Goal: Task Accomplishment & Management: Complete application form

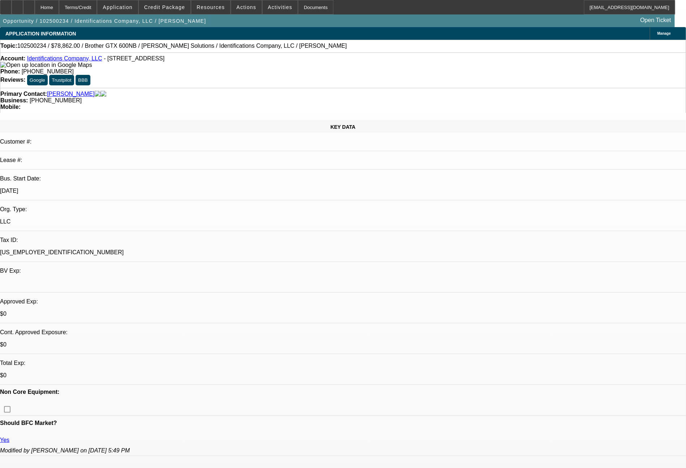
select select "0"
select select "0.1"
select select "4"
select select "0"
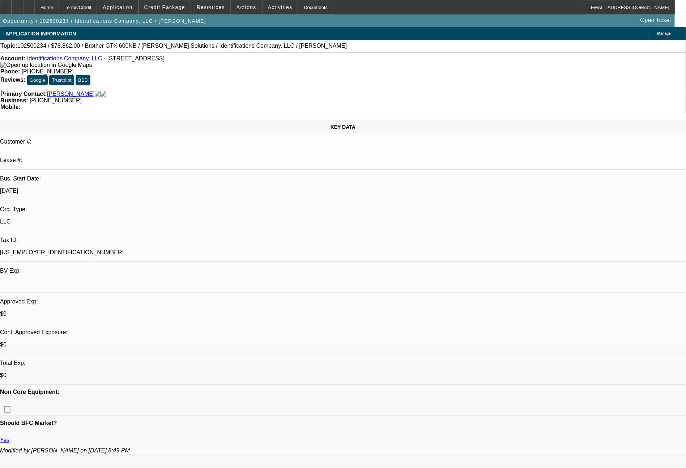
select select "0"
select select "0.1"
select select "4"
select select "0"
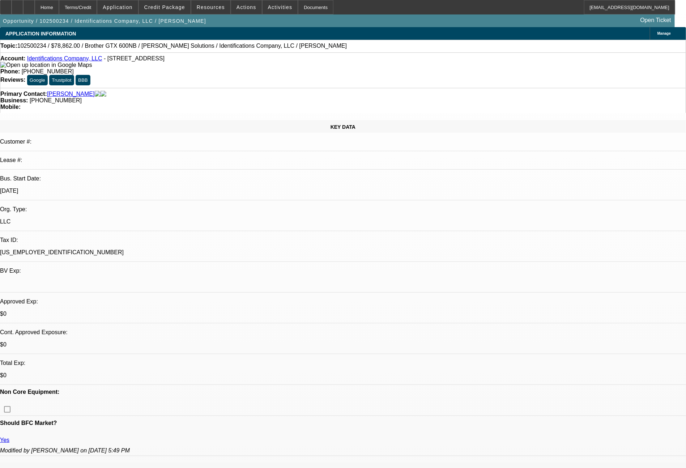
select select "0.1"
select select "4"
select select "0"
select select "0.1"
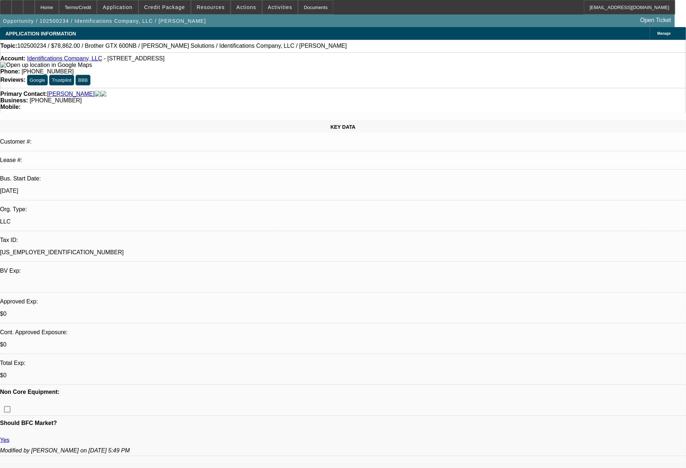
select select "4"
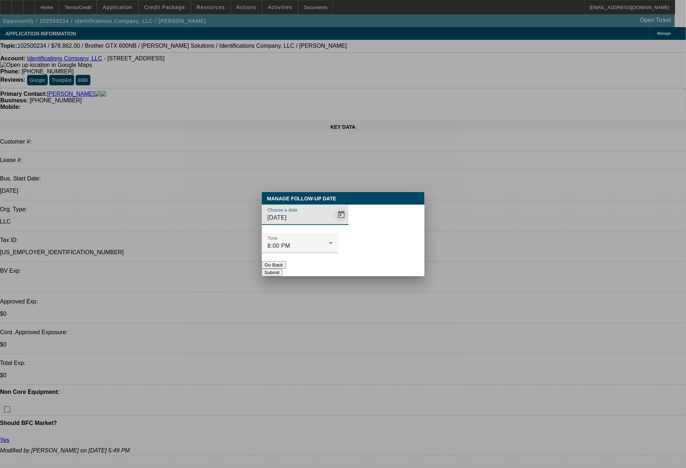
click at [333, 223] on span "Open calendar" at bounding box center [341, 214] width 17 height 17
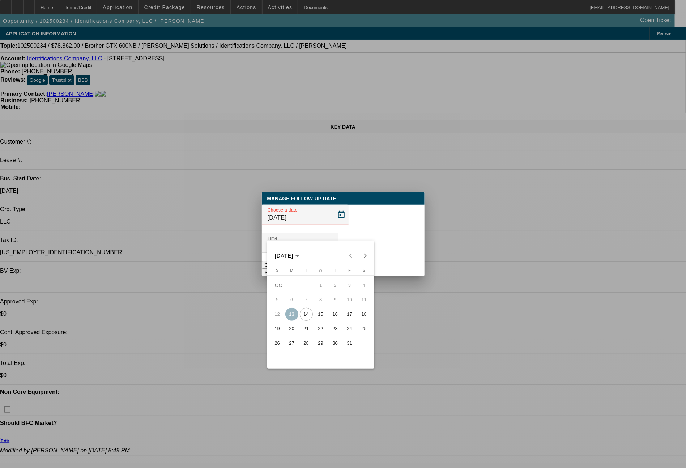
click at [340, 313] on span "16" at bounding box center [335, 314] width 13 height 13
type input "[DATE]"
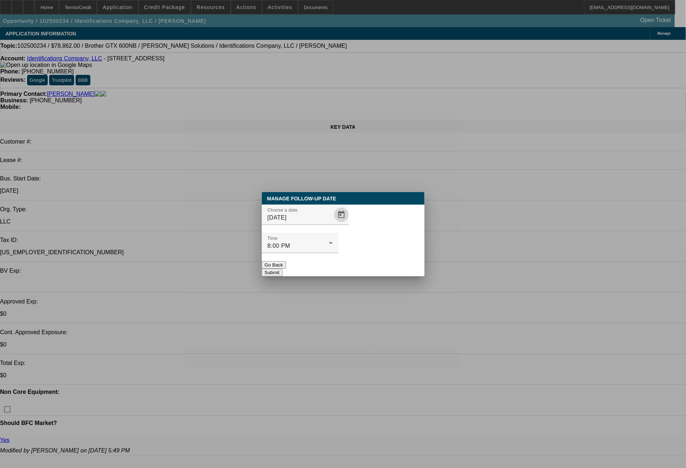
click at [282, 269] on button "Submit" at bounding box center [272, 273] width 21 height 8
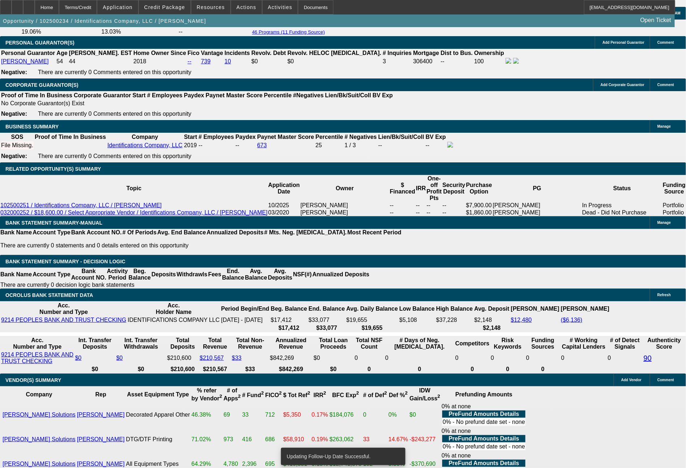
scroll to position [1172, 0]
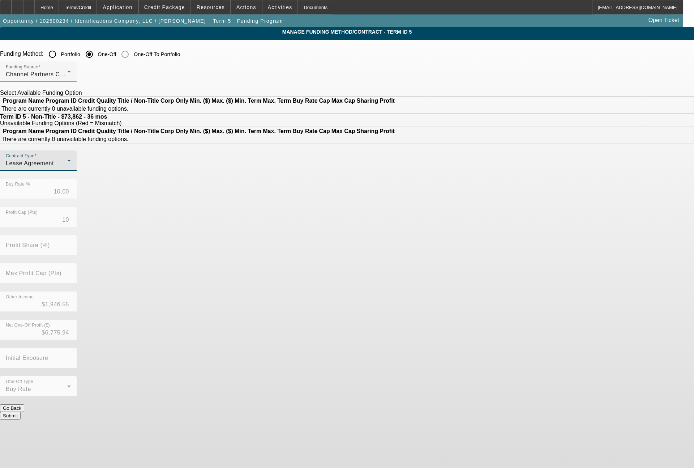
click at [54, 166] on span "Lease Agreement" at bounding box center [30, 163] width 48 height 6
click at [172, 222] on span "Equipment Finance Agreement" at bounding box center [188, 221] width 83 height 17
click at [21, 412] on button "Submit" at bounding box center [10, 416] width 21 height 8
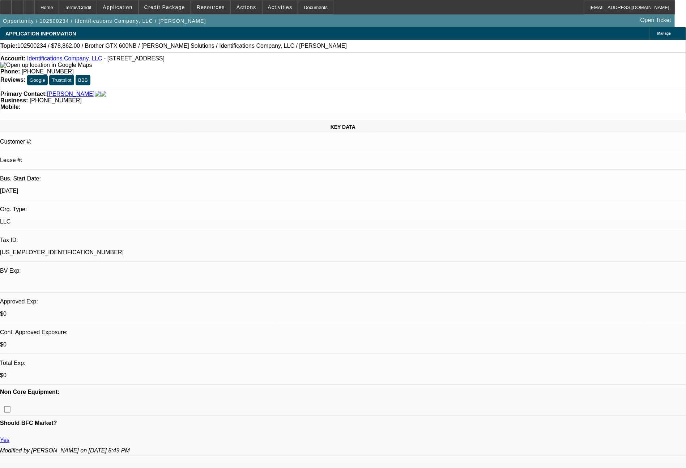
select select "0"
select select "0.1"
select select "4"
select select "0"
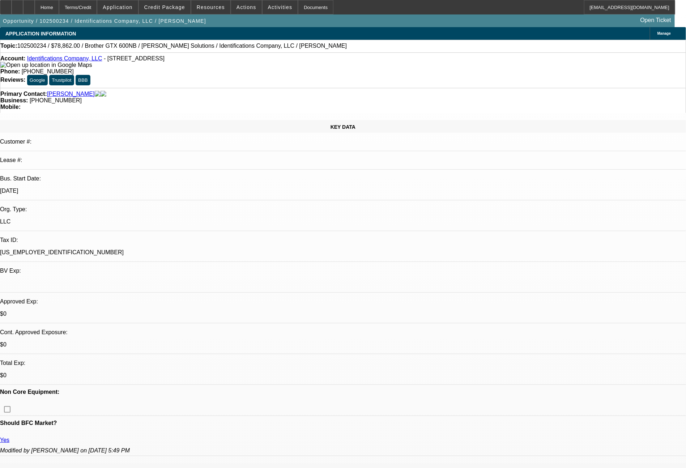
select select "0"
select select "6"
select select "0"
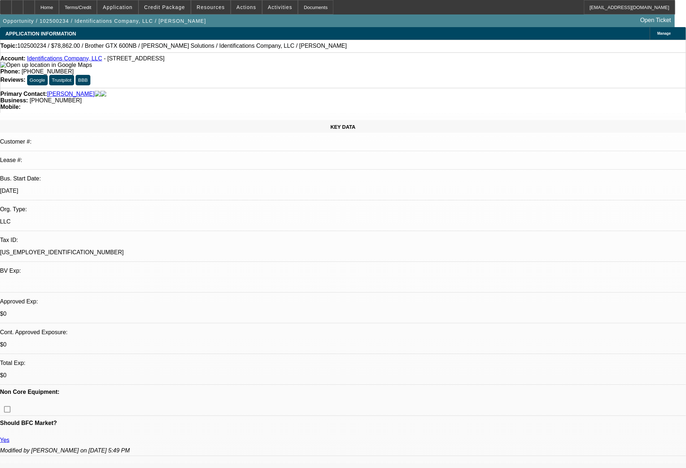
select select "0.1"
select select "4"
select select "0"
select select "0.1"
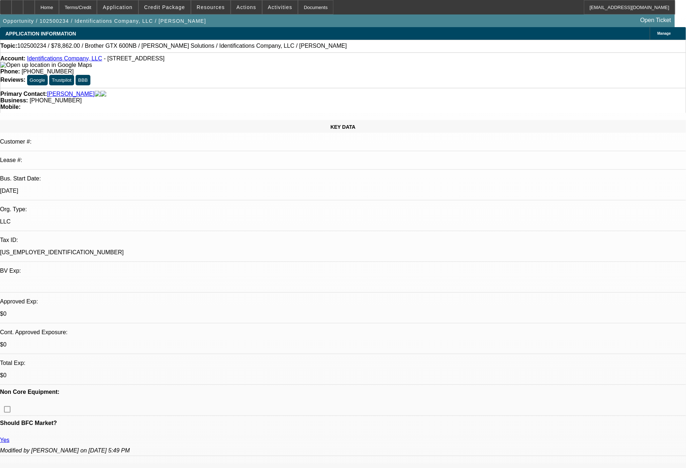
select select "4"
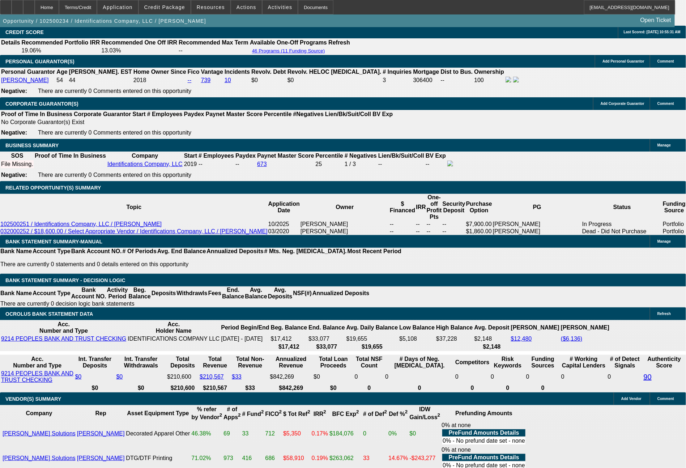
scroll to position [1166, 0]
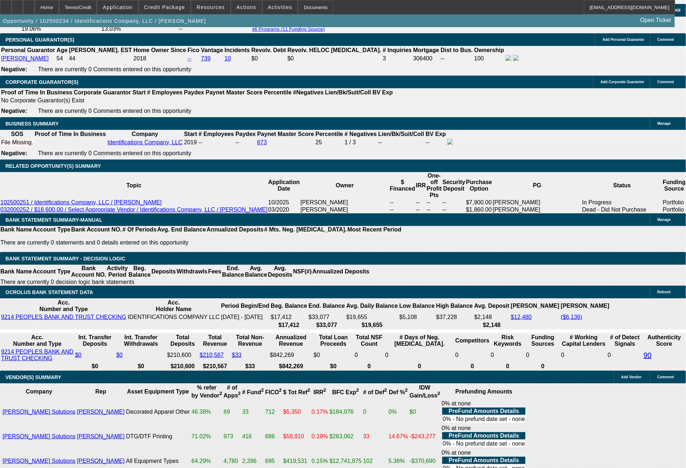
drag, startPoint x: 211, startPoint y: 215, endPoint x: 257, endPoint y: 219, distance: 46.1
type input "$0.00"
type input "2337.57"
type input "UNKNOWN"
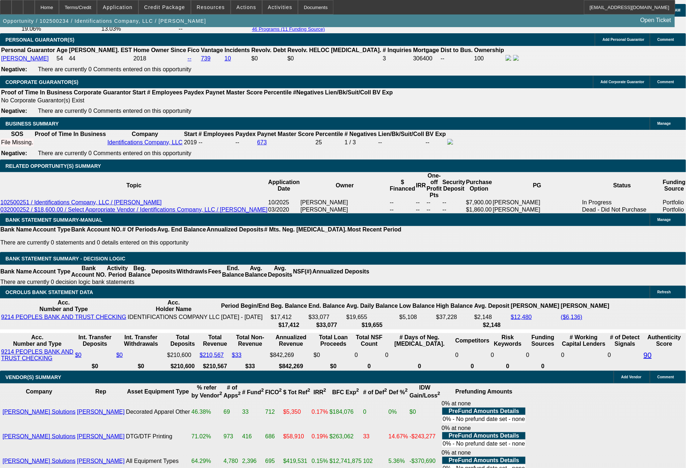
type input "$2,495.81"
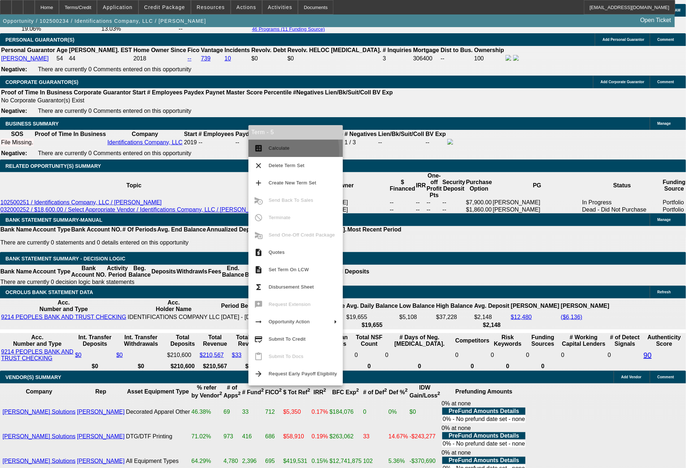
click at [269, 152] on span "Calculate" at bounding box center [303, 148] width 68 height 9
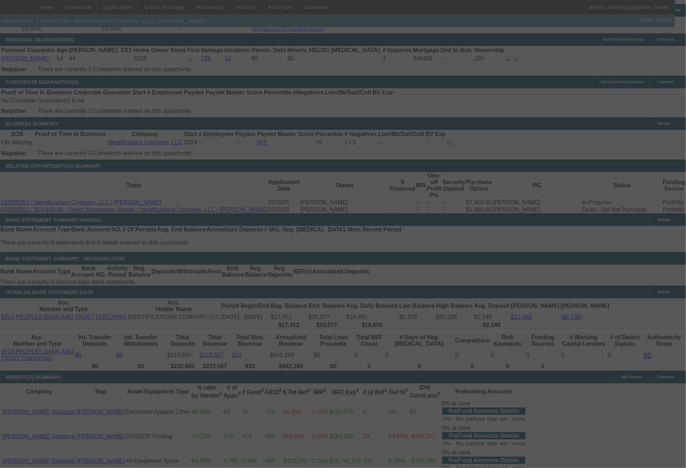
select select "0"
select select "6"
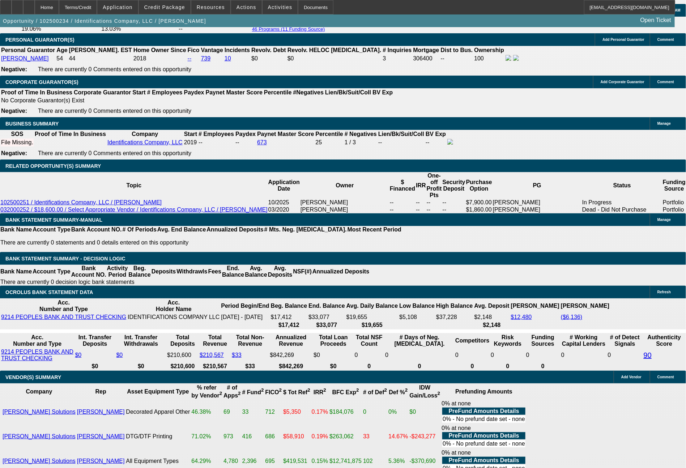
drag, startPoint x: 191, startPoint y: 275, endPoint x: 242, endPoint y: 273, distance: 51.0
type input "27"
type input "UNKNOWN"
type input "2733"
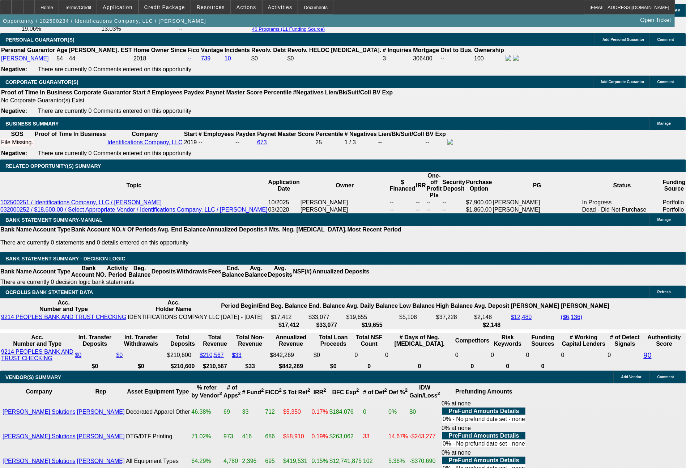
type input "15"
type input "$2,733.00"
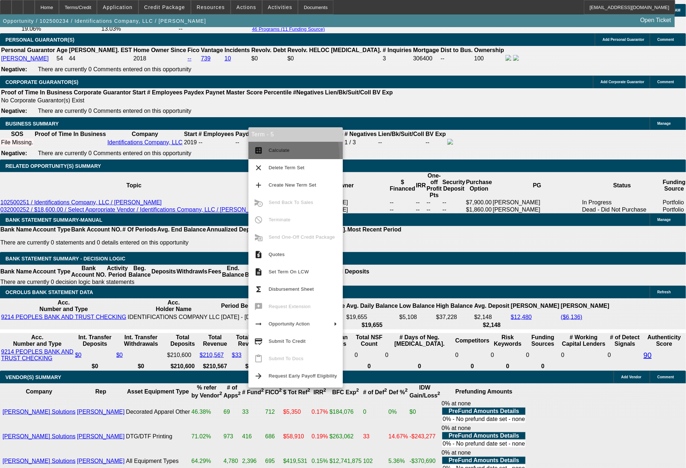
click at [274, 156] on button "calculate Calculate" at bounding box center [295, 150] width 94 height 17
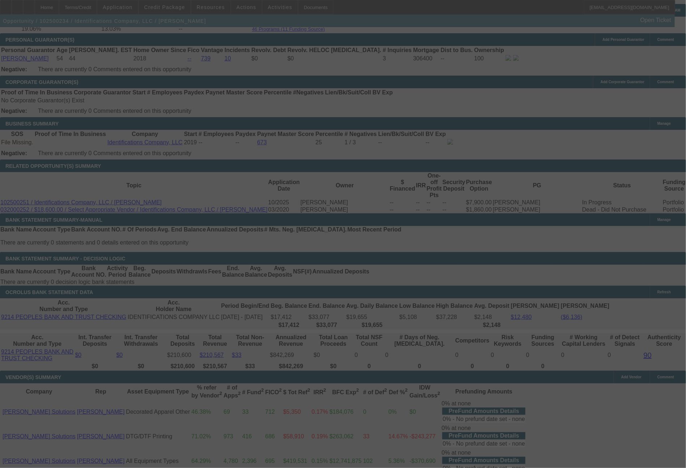
select select "0"
select select "6"
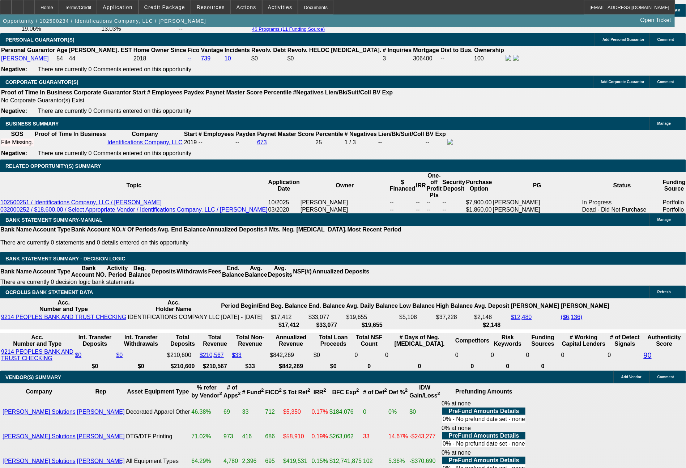
drag, startPoint x: 201, startPoint y: 270, endPoint x: 231, endPoint y: 268, distance: 30.1
type input "2"
type input "UNKNOWN"
type input "2716"
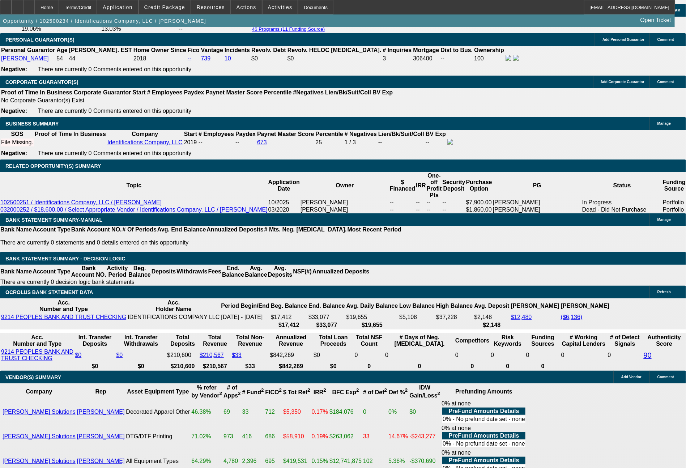
type input "14.5"
type input "$2,716.00"
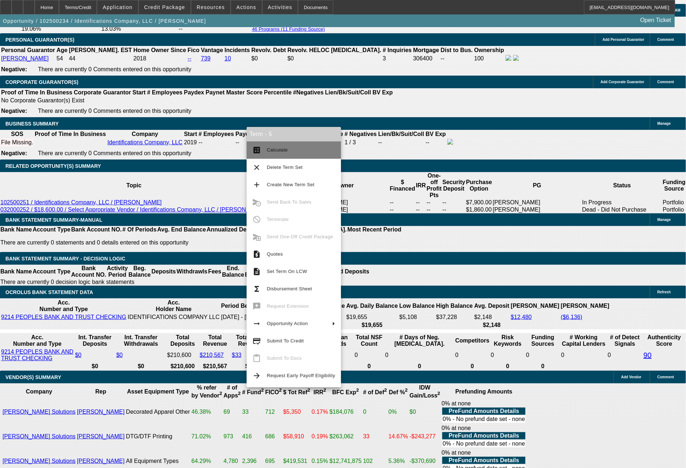
click at [280, 153] on span "Calculate" at bounding box center [301, 150] width 68 height 9
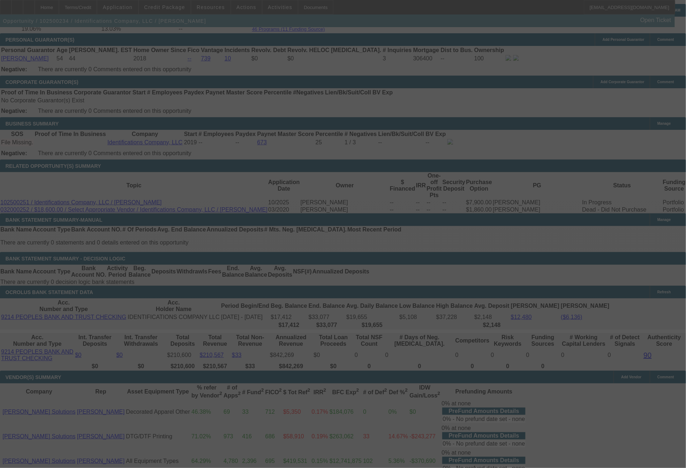
select select "0"
select select "6"
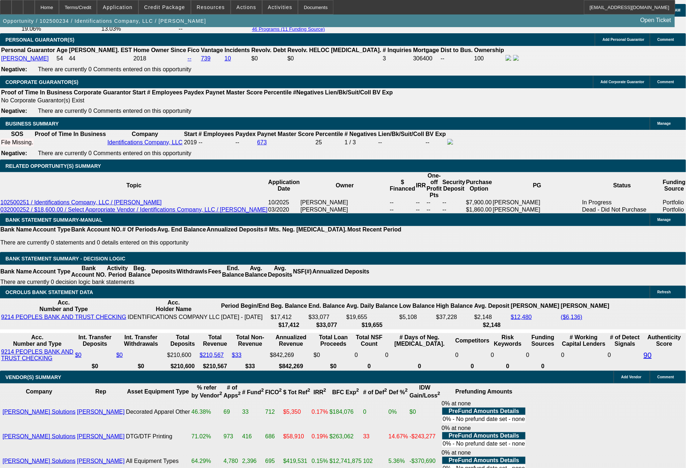
drag, startPoint x: 189, startPoint y: 275, endPoint x: 237, endPoint y: 276, distance: 47.7
type input "2"
type input "UNKNOWN"
type input "2697"
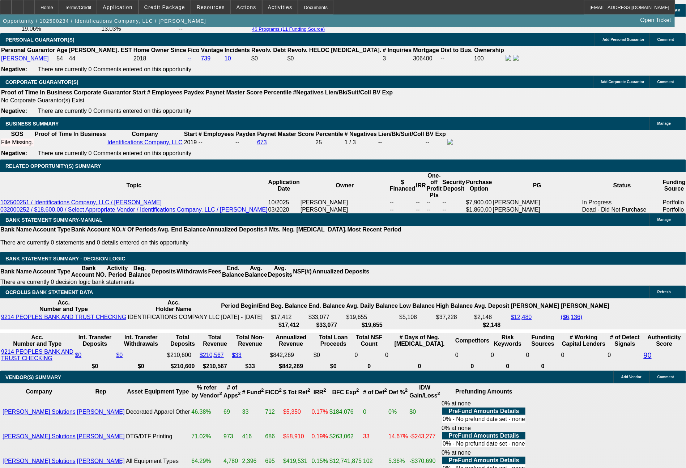
type input "14"
type input "$2,697.00"
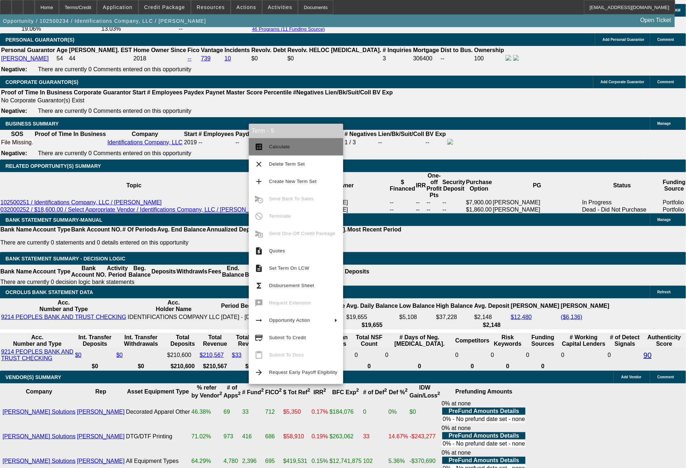
click at [270, 150] on span "Calculate" at bounding box center [303, 146] width 68 height 9
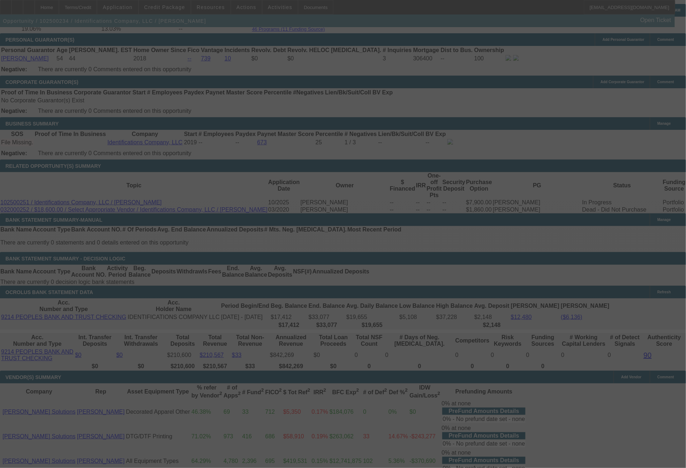
select select "0"
select select "6"
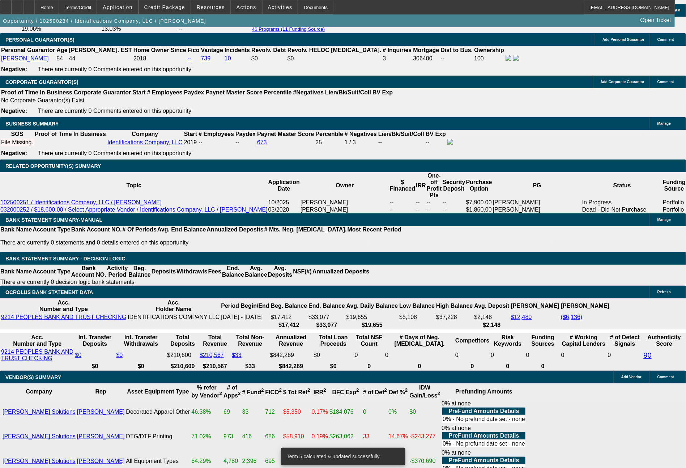
drag, startPoint x: 200, startPoint y: 274, endPoint x: 227, endPoint y: 273, distance: 27.5
type input "2"
type input "UNKNOWN"
type input "2691"
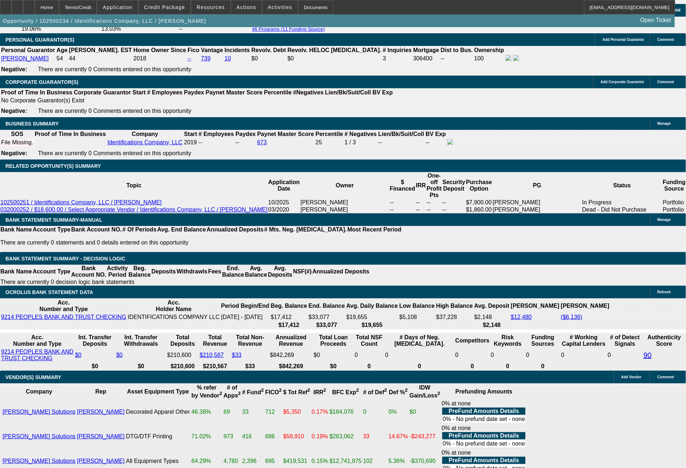
type input "13.9"
type input "$2,691.47"
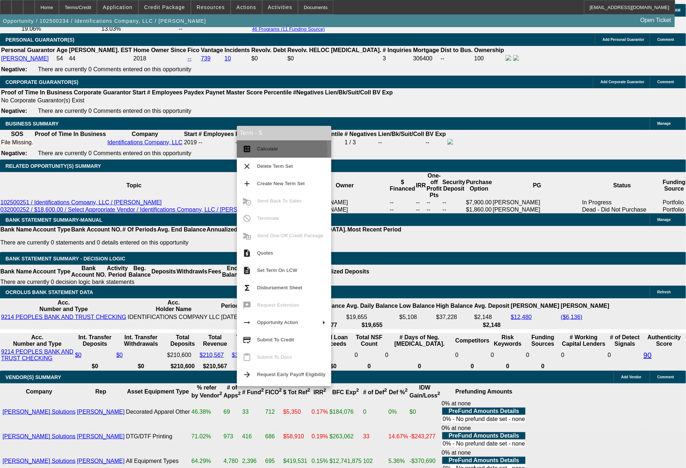
click at [262, 152] on span "Calculate" at bounding box center [291, 149] width 68 height 9
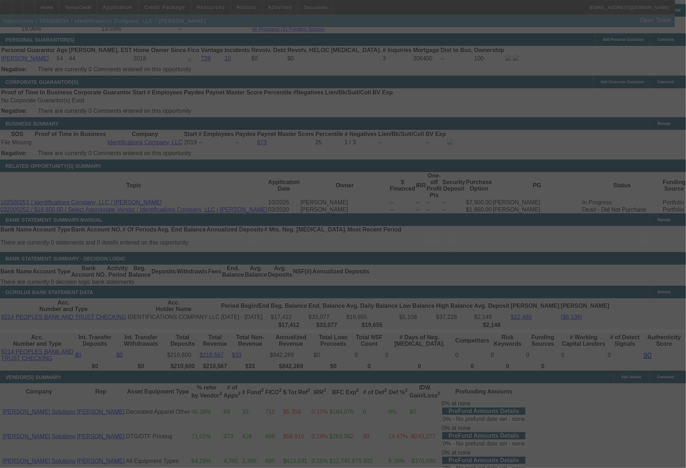
select select "0"
select select "6"
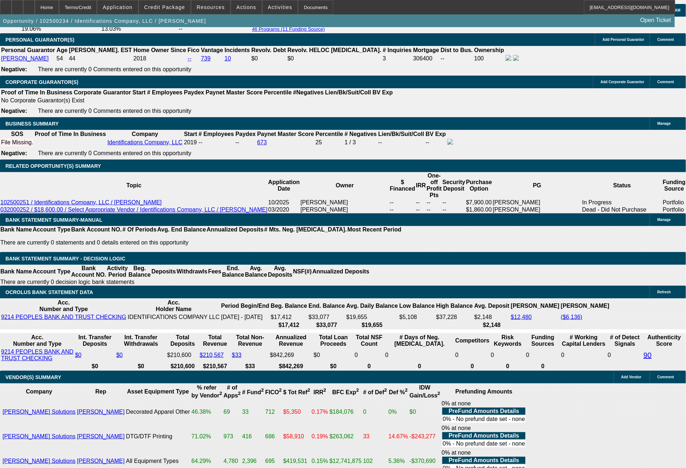
drag, startPoint x: 281, startPoint y: 276, endPoint x: 320, endPoint y: 276, distance: 39.0
type input "24"
type input "UNKNOWN"
type input "2495"
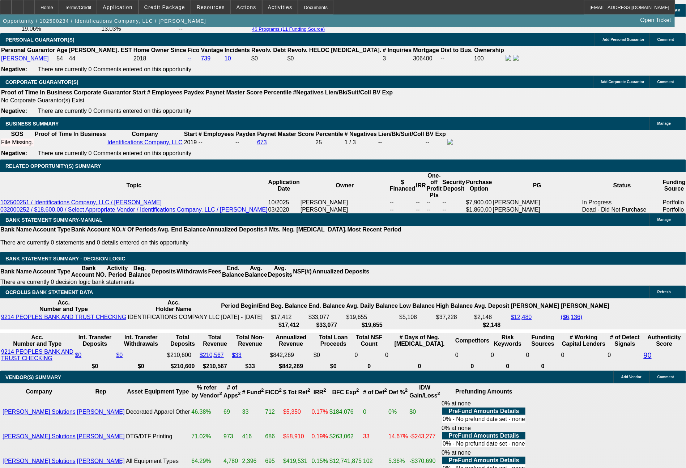
type input "8.7"
type input "$2,495.79"
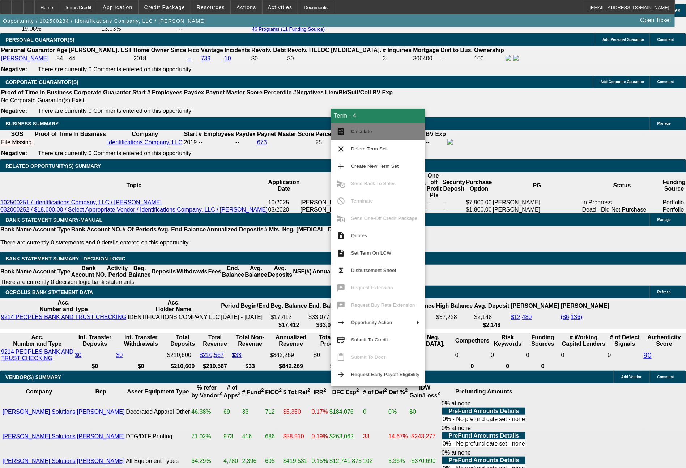
click at [351, 136] on span "Calculate" at bounding box center [385, 131] width 68 height 9
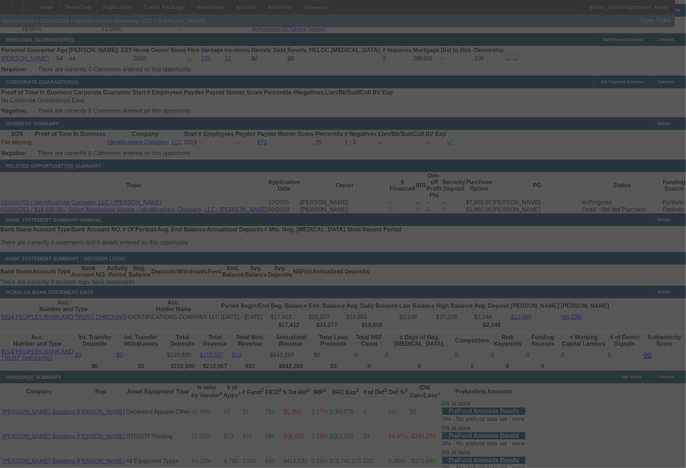
select select "0"
select select "0.1"
select select "4"
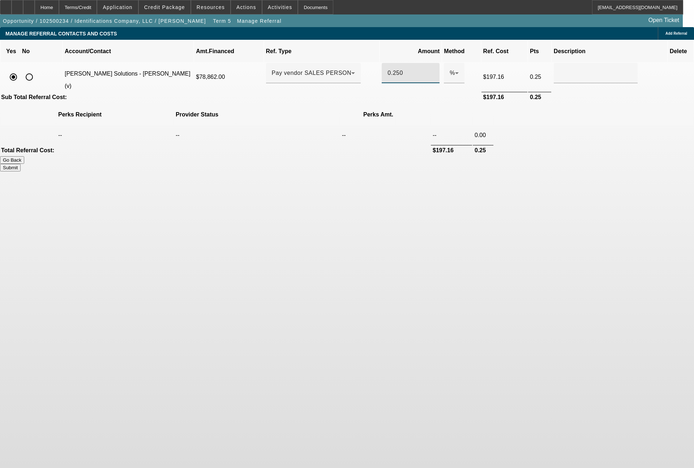
click at [390, 69] on input "0.250" at bounding box center [410, 73] width 46 height 9
click at [21, 164] on button "Submit" at bounding box center [10, 168] width 21 height 8
type input "0.400"
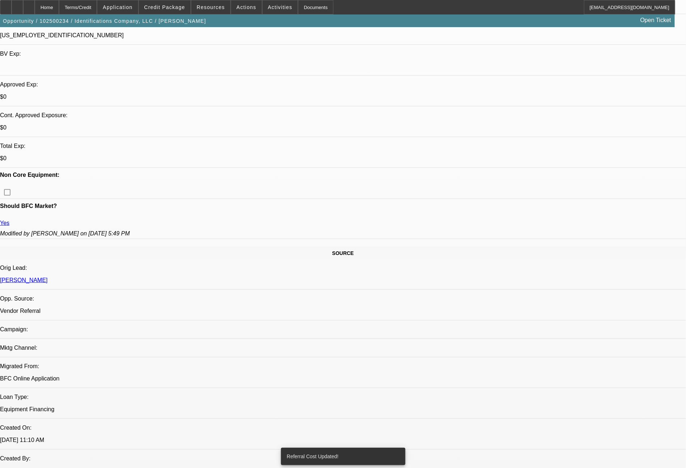
select select "0"
select select "0.1"
select select "4"
select select "0"
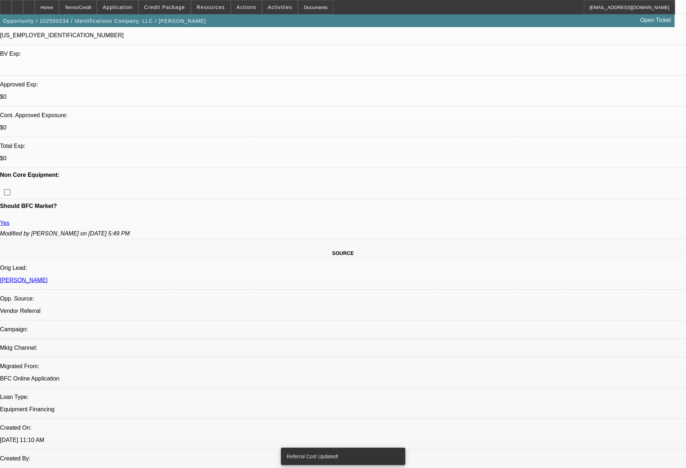
select select "0"
select select "6"
select select "0"
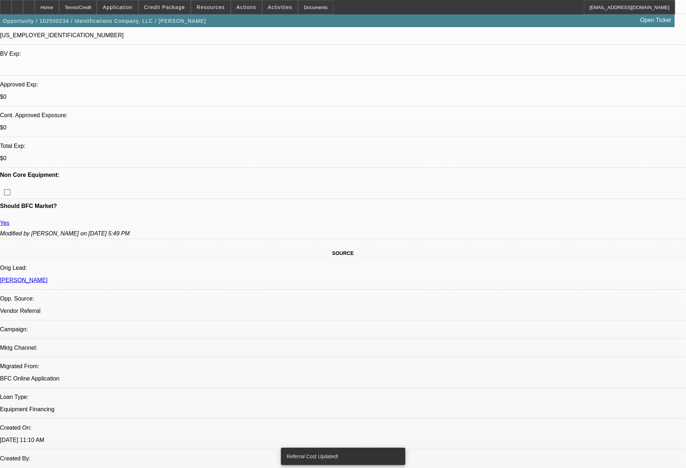
select select "0.1"
select select "4"
select select "0"
select select "0.1"
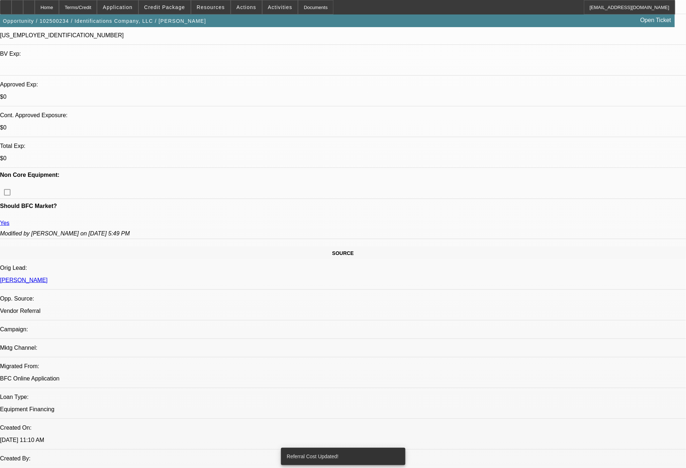
select select "4"
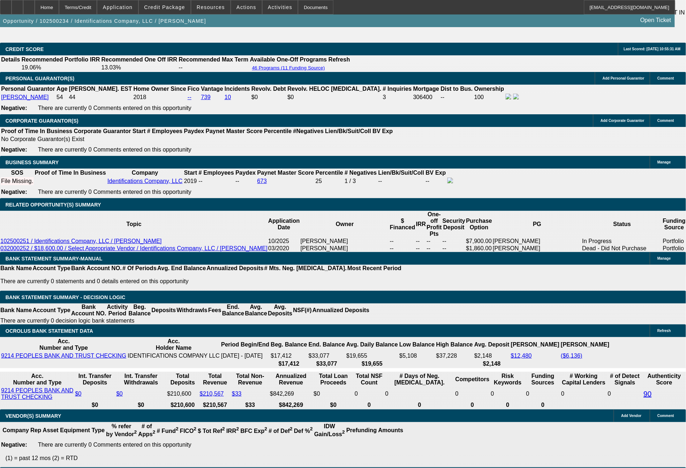
scroll to position [1186, 0]
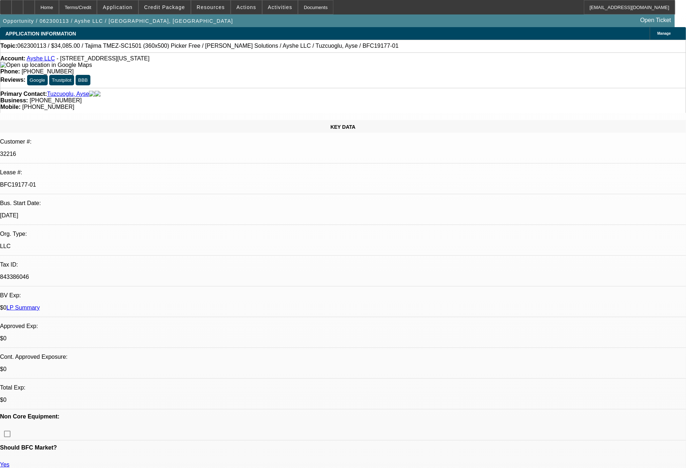
select select "0"
select select "6"
select select "0"
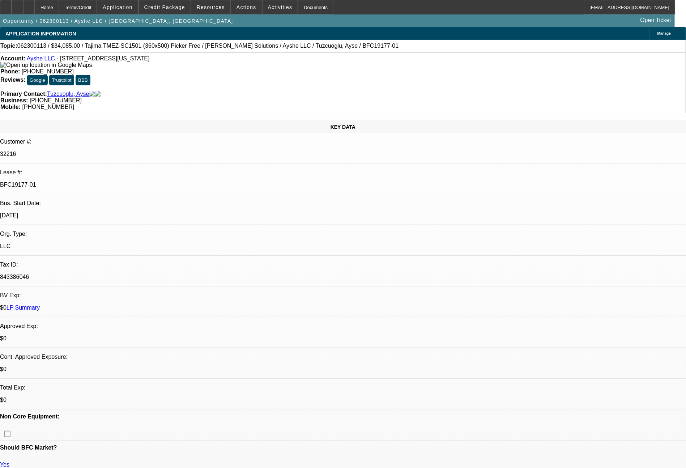
select select "0"
select select "6"
select select "0"
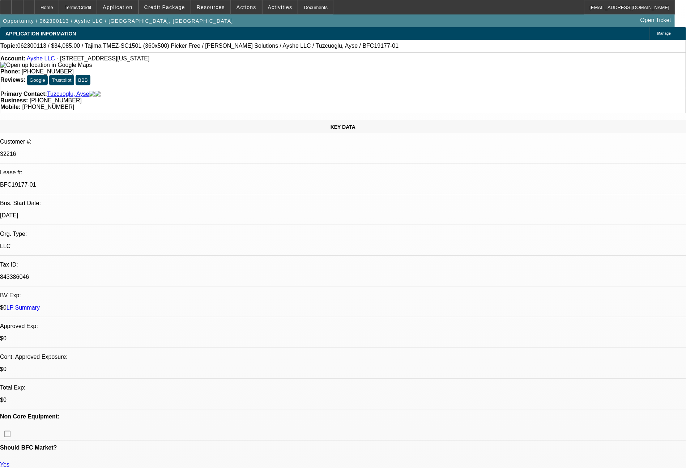
select select "0"
select select "6"
select select "0"
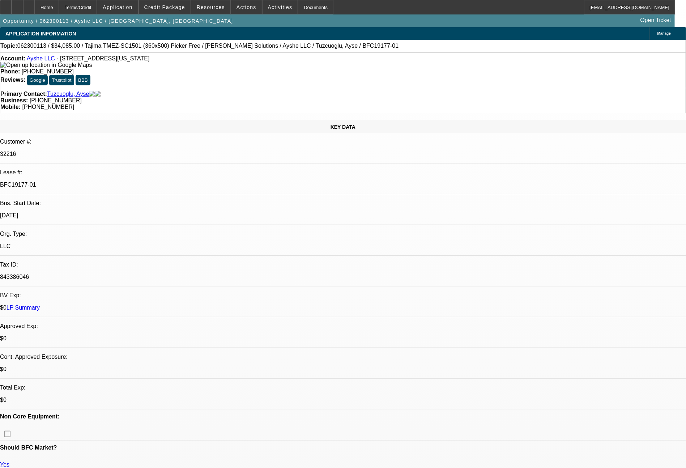
select select "6"
click at [214, 8] on span "Resources" at bounding box center [211, 7] width 28 height 6
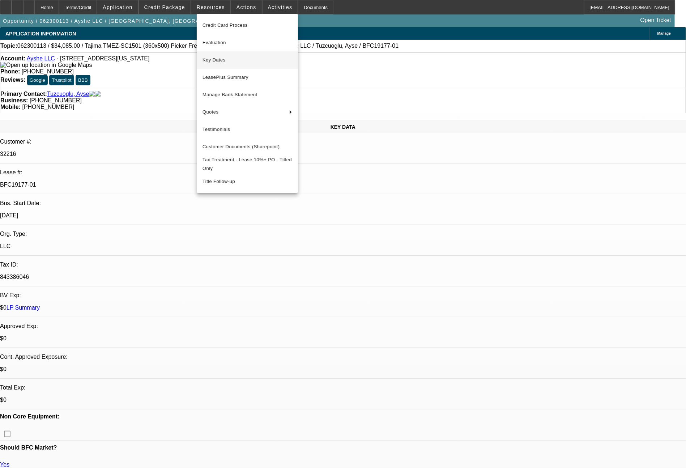
click at [217, 61] on span "Key Dates" at bounding box center [247, 60] width 90 height 9
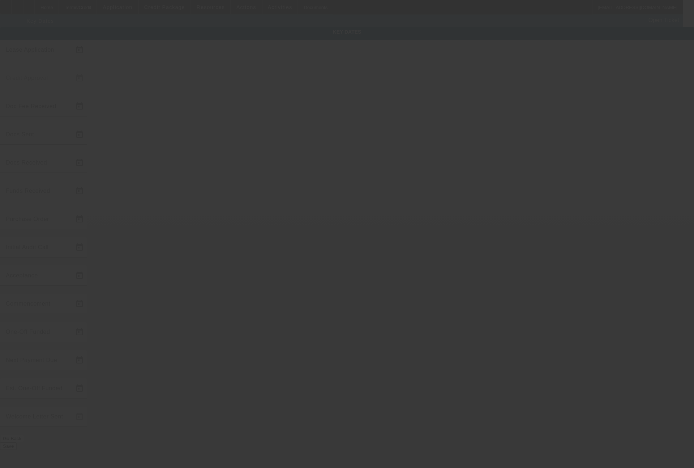
type input "6/6/2023"
type input "6/8/2023"
type input "6/9/2023"
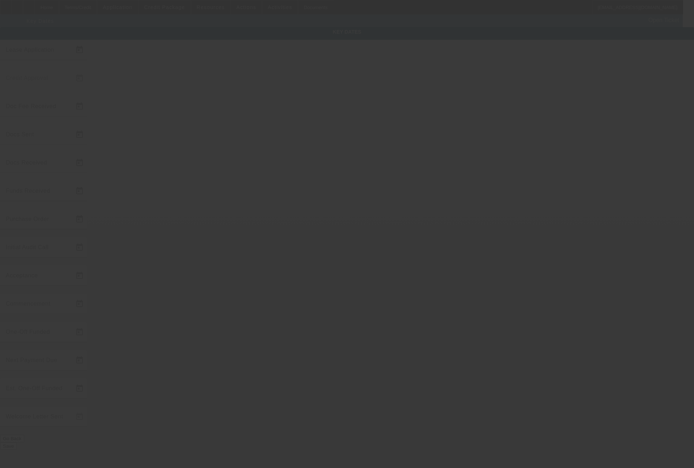
type input "6/14/2023"
type input "6/20/2023"
type input "8/2/2023"
type input "9/1/2023"
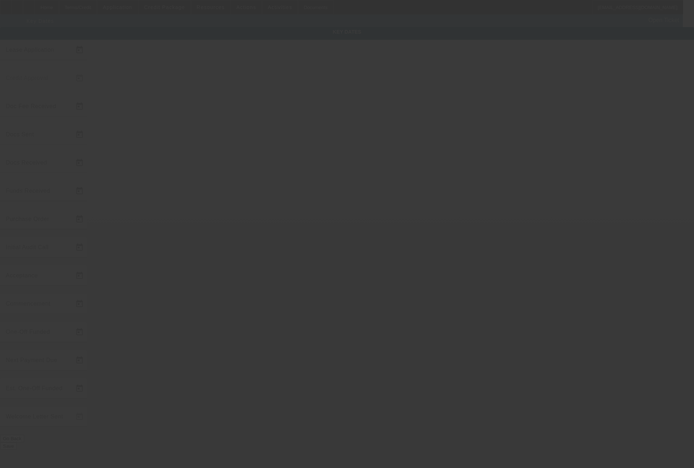
type input "8/4/2023"
type input "10/1/2023"
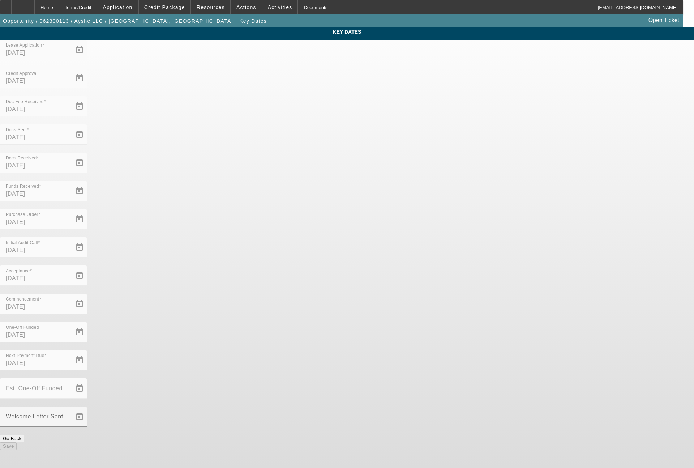
click at [97, 7] on div "Terms/Credit" at bounding box center [78, 7] width 38 height 14
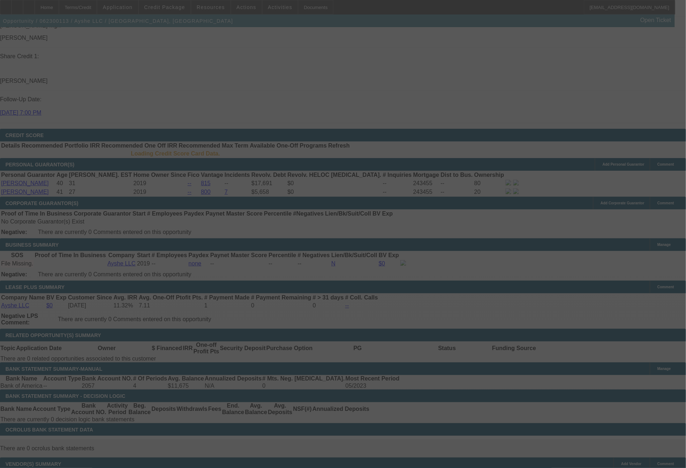
scroll to position [972, 0]
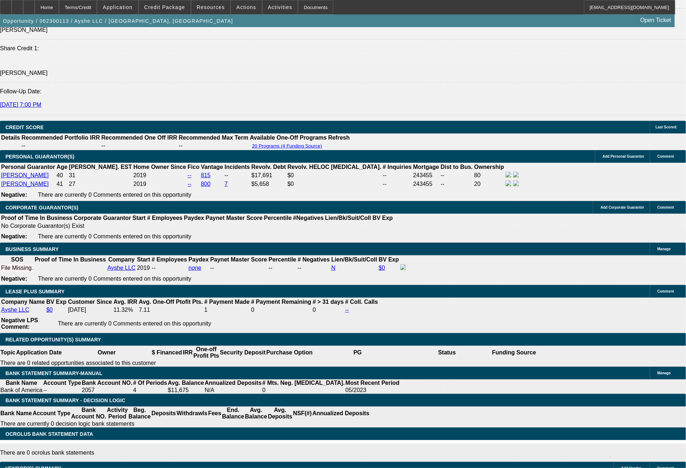
select select "0"
select select "6"
select select "0"
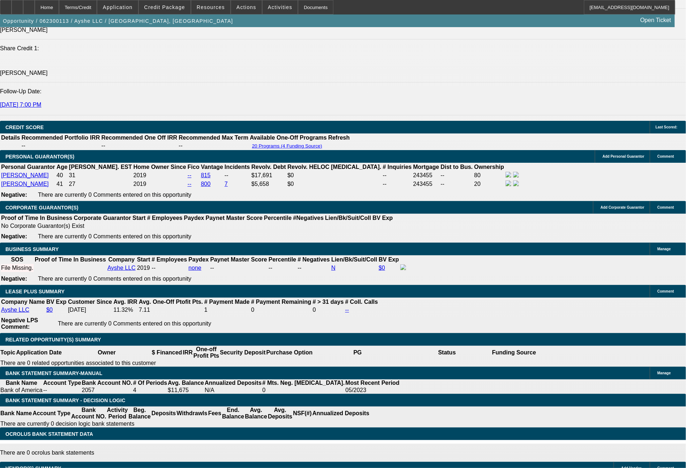
select select "0"
select select "6"
select select "0"
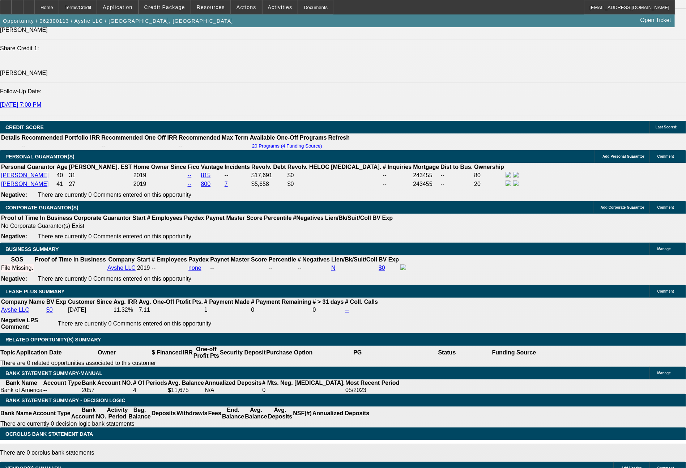
select select "0"
select select "6"
select select "0"
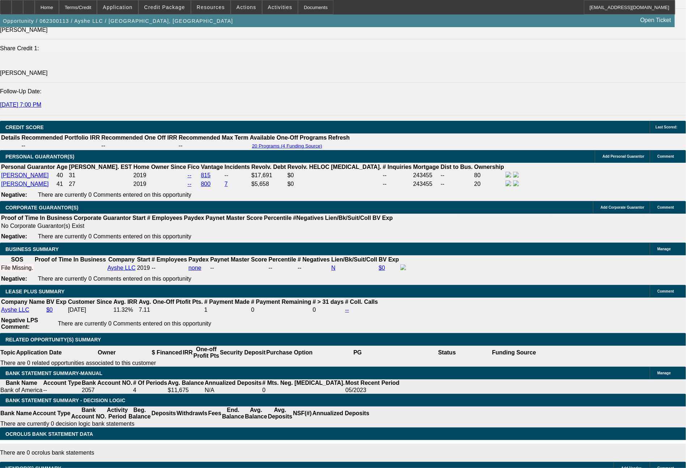
select select "6"
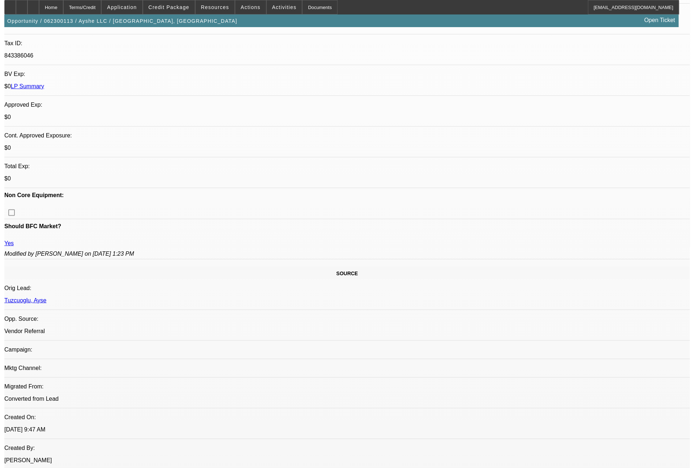
scroll to position [0, 0]
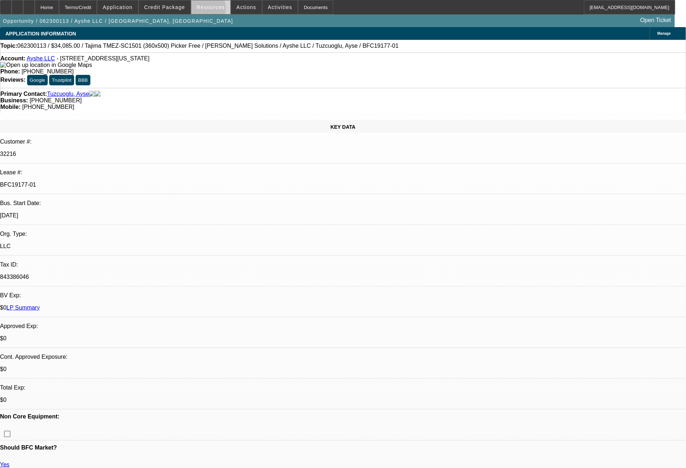
click at [211, 10] on span at bounding box center [210, 7] width 39 height 17
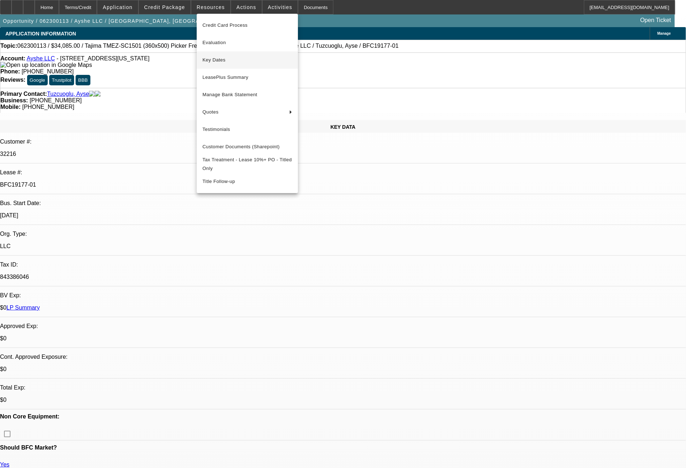
click at [219, 59] on span "Key Dates" at bounding box center [247, 60] width 90 height 9
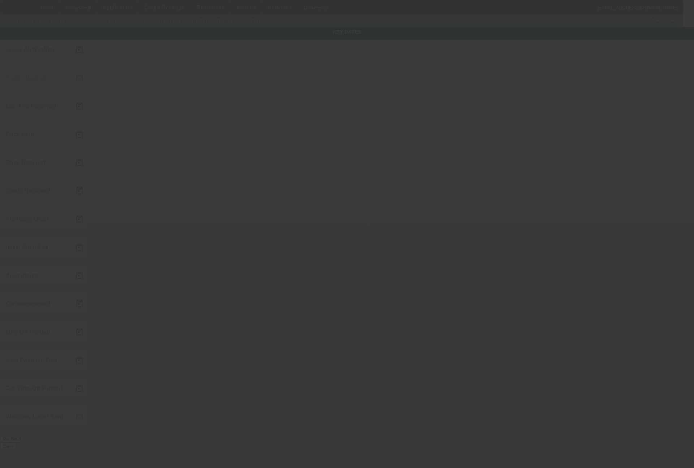
type input "6/6/2023"
type input "6/8/2023"
type input "6/9/2023"
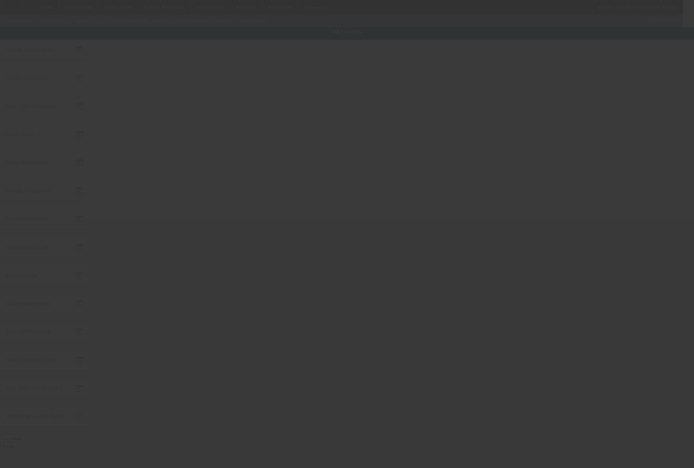
type input "6/14/2023"
type input "6/20/2023"
type input "8/2/2023"
type input "9/1/2023"
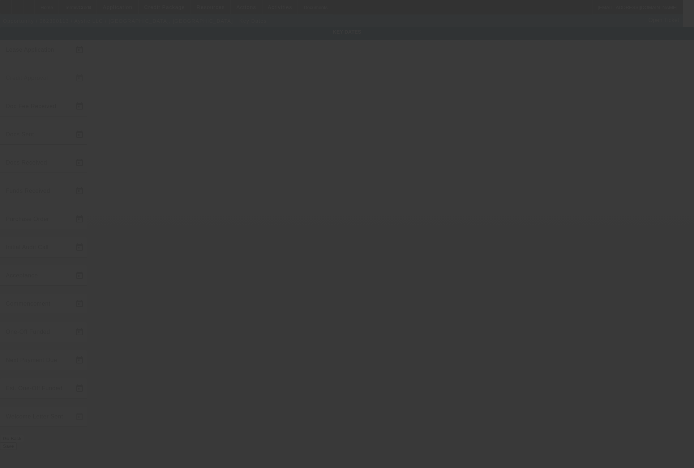
type input "8/4/2023"
type input "10/1/2023"
